Goal: Find specific page/section: Find specific page/section

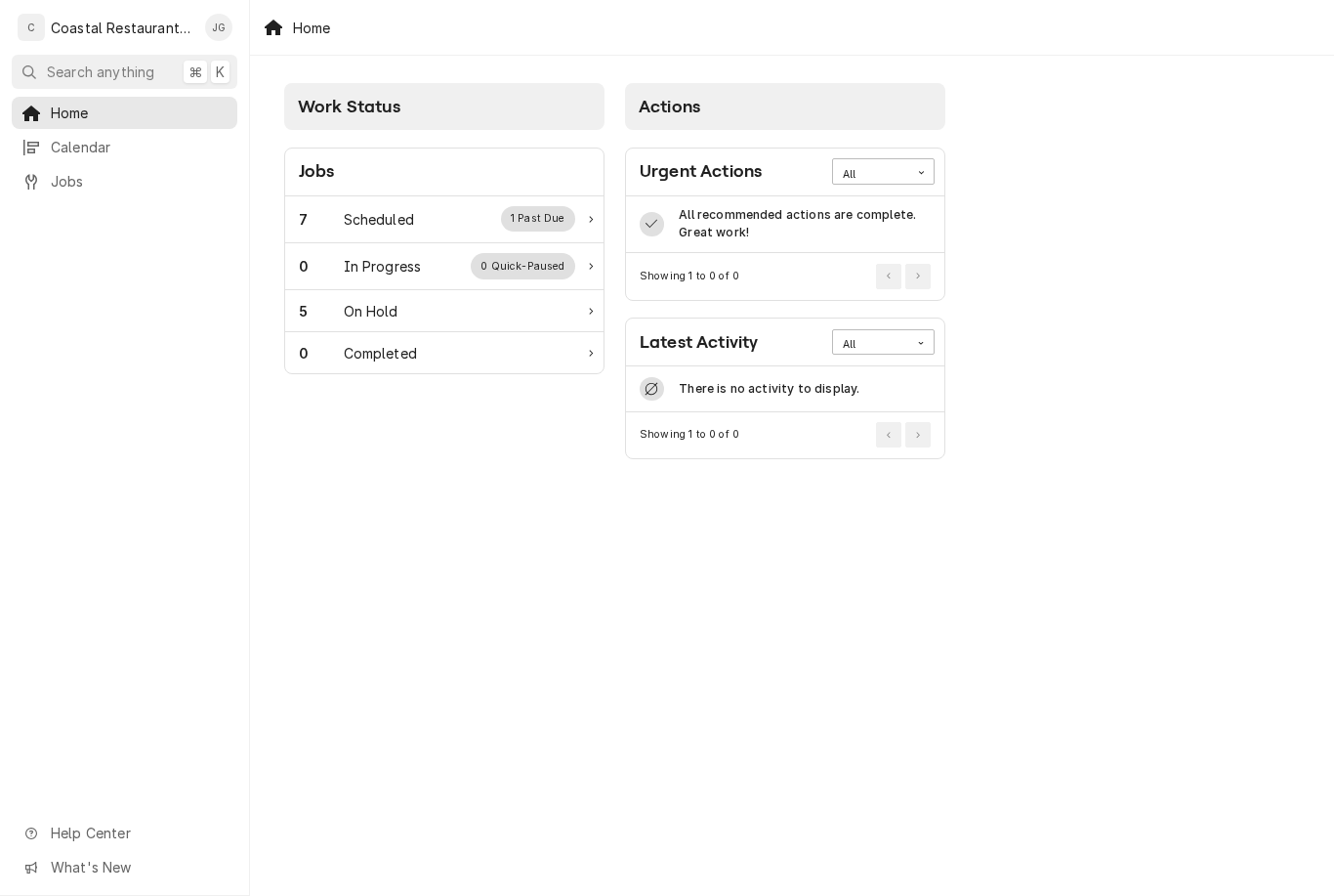
click at [391, 228] on div "Scheduled" at bounding box center [379, 219] width 70 height 21
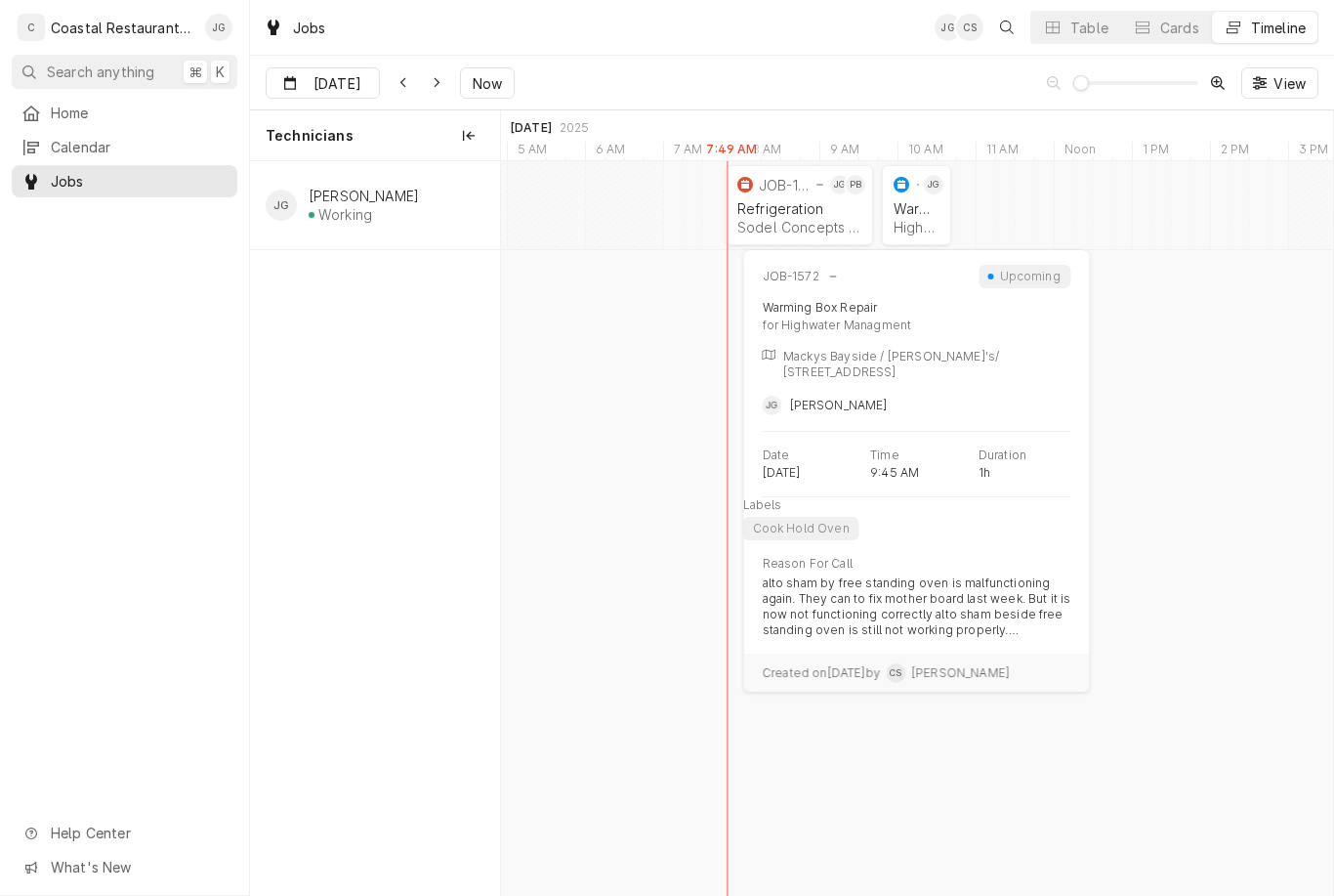
click at [940, 217] on div "Warming Box Repair Highwater Managment | Ocean City, 21842" at bounding box center [917, 217] width 54 height 43
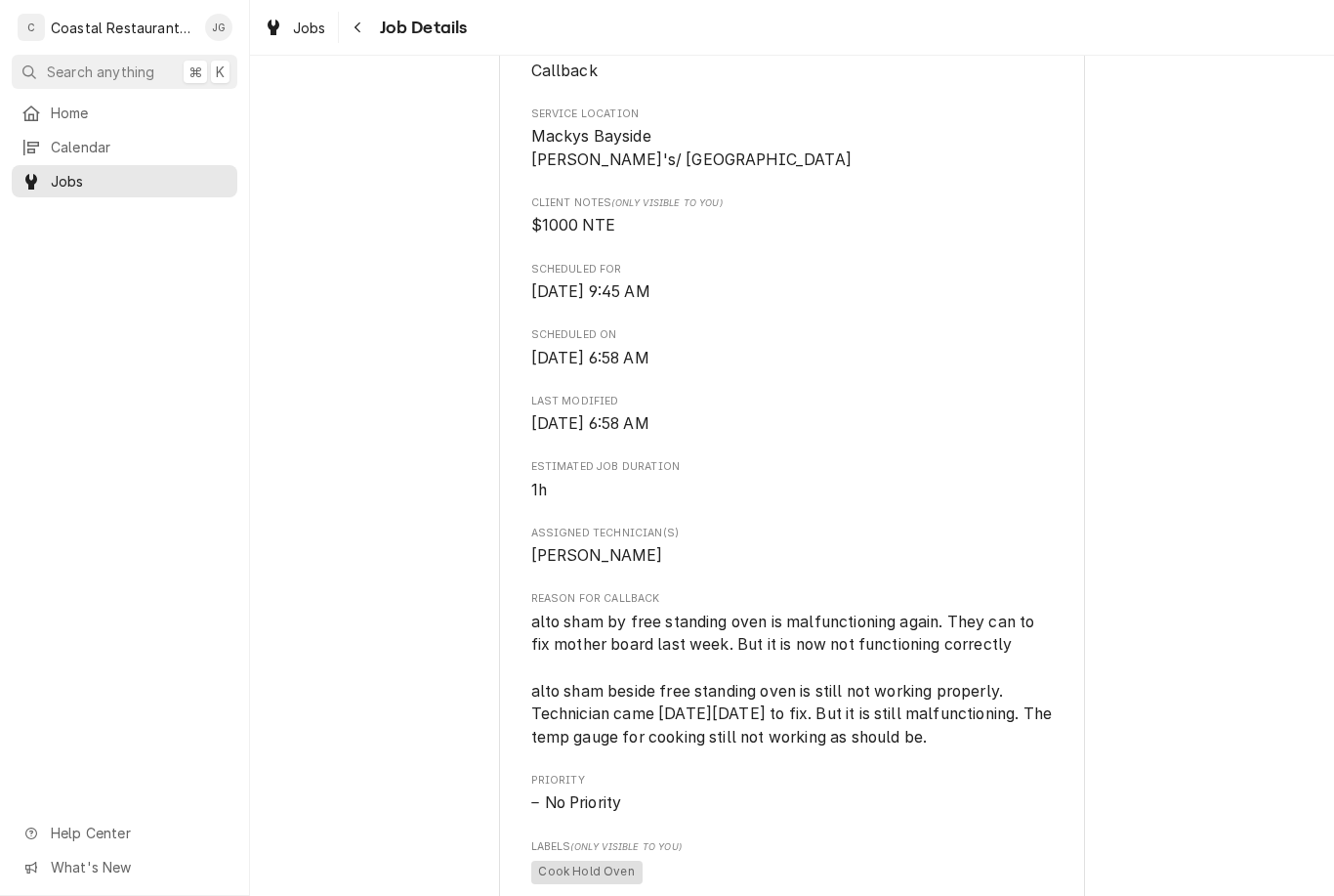
scroll to position [531, 0]
click at [93, 107] on span "Home" at bounding box center [139, 113] width 177 height 21
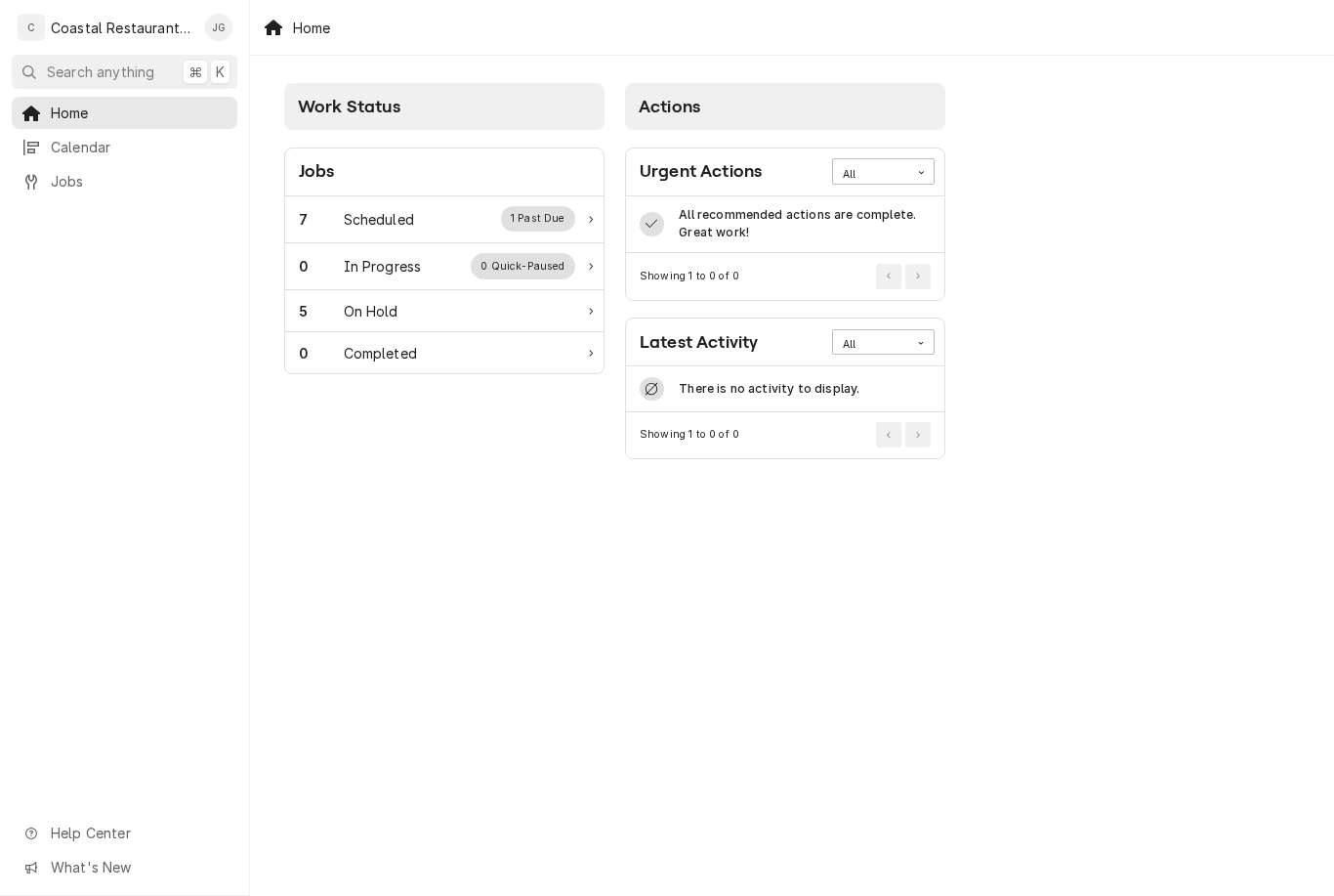
click at [412, 219] on div "Scheduled" at bounding box center [379, 219] width 70 height 21
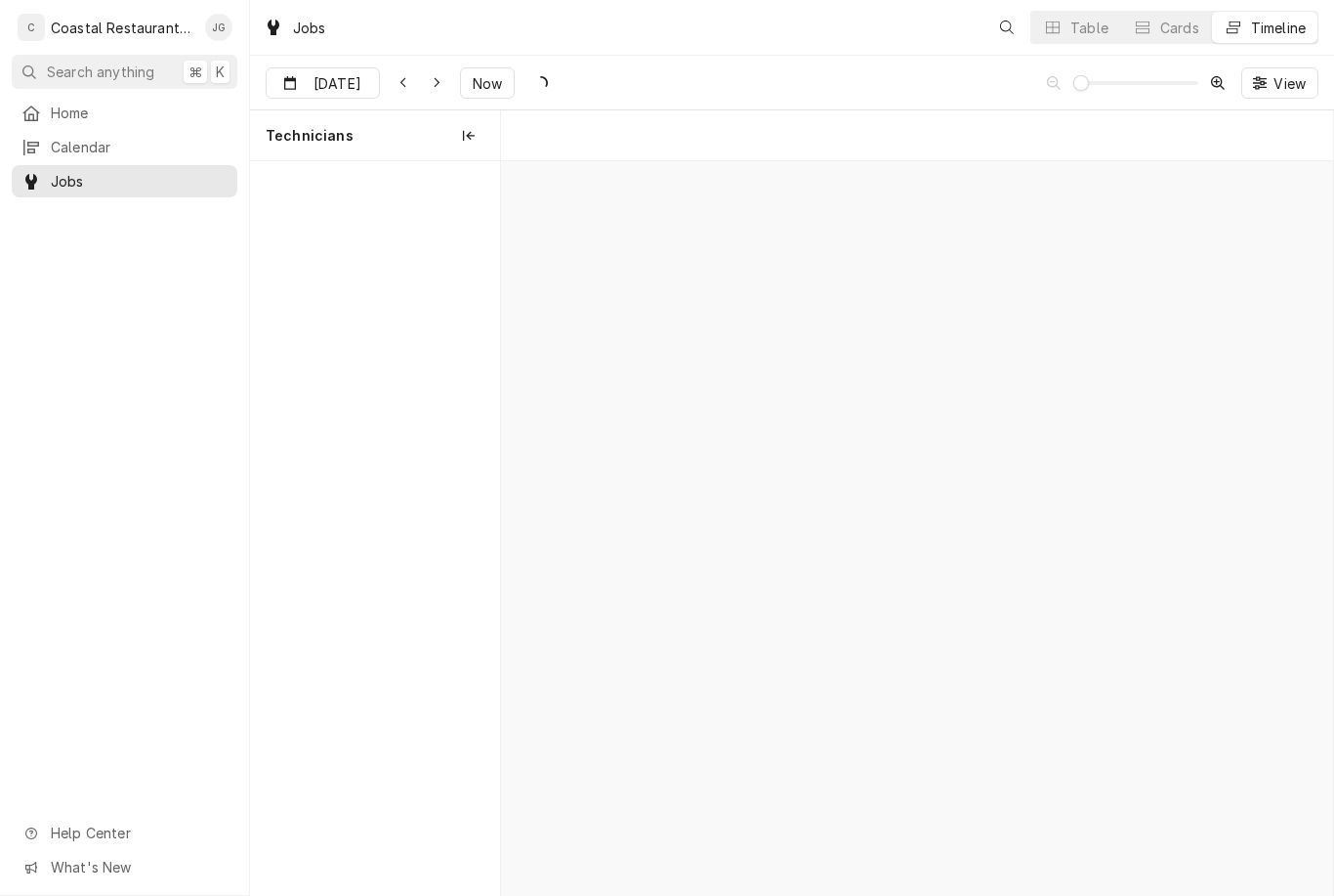
scroll to position [0, 16479]
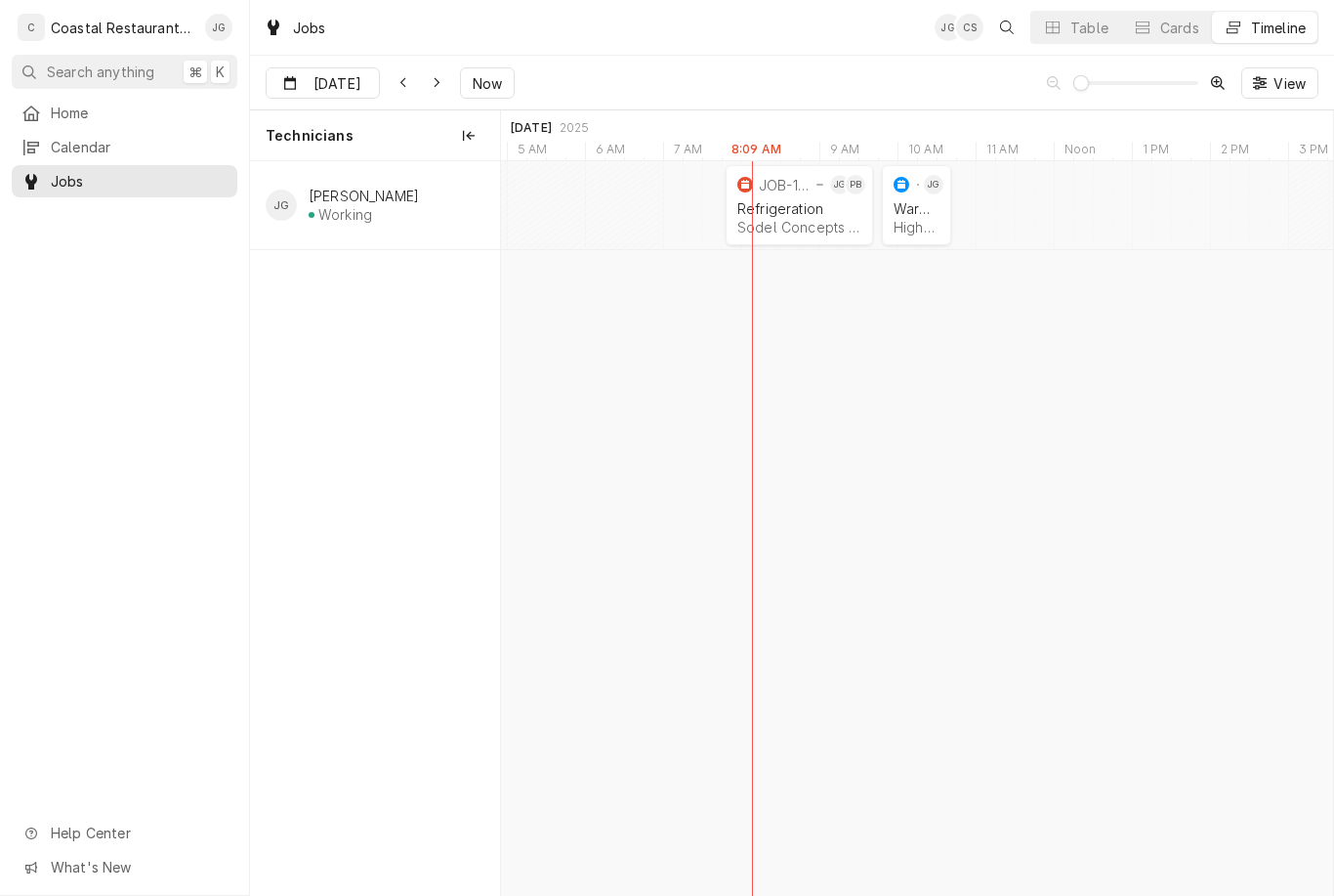
click at [781, 221] on div "Sodel Concepts | Bethany Beach, 19930" at bounding box center [799, 227] width 124 height 17
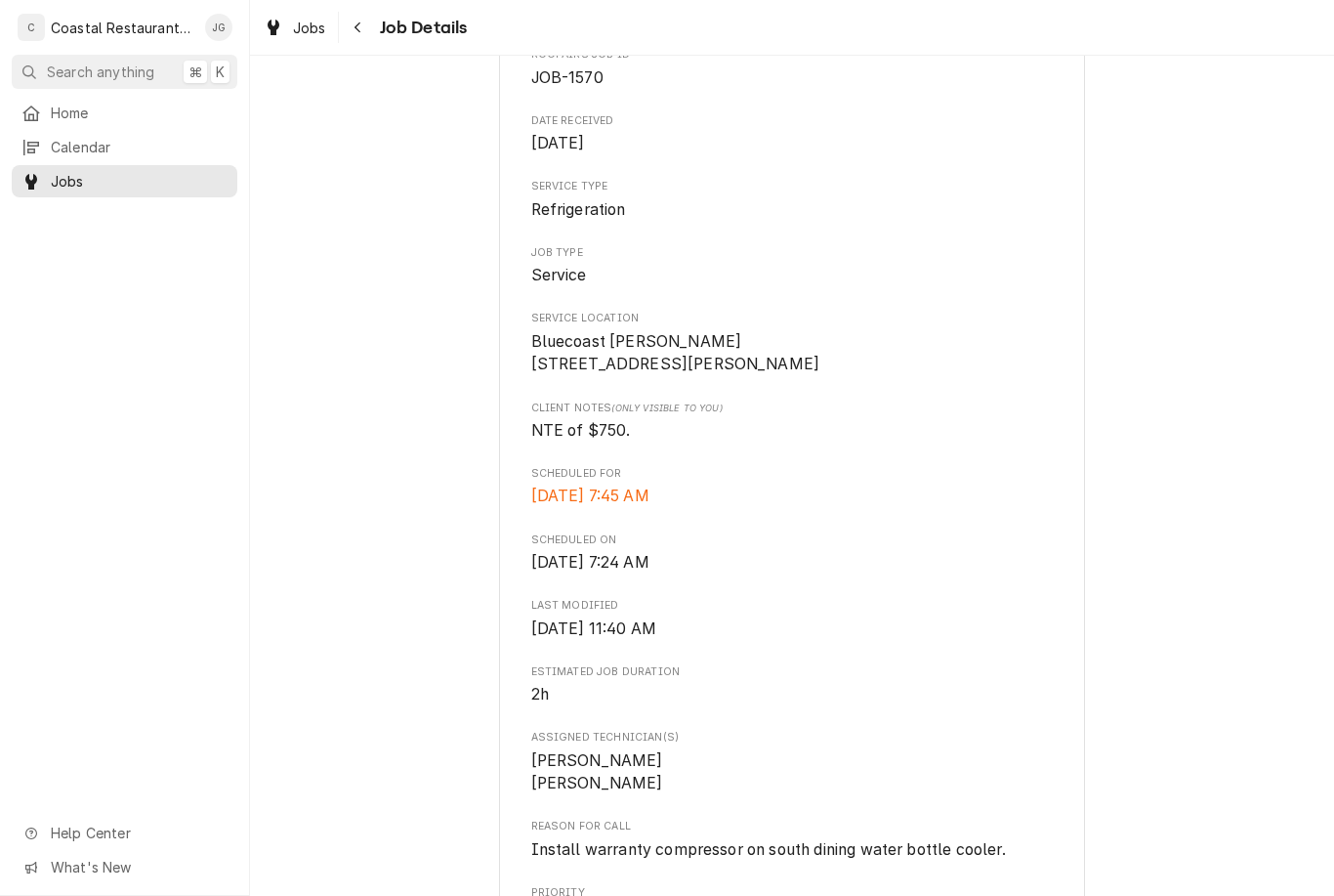
scroll to position [222, 0]
